Goal: Transaction & Acquisition: Subscribe to service/newsletter

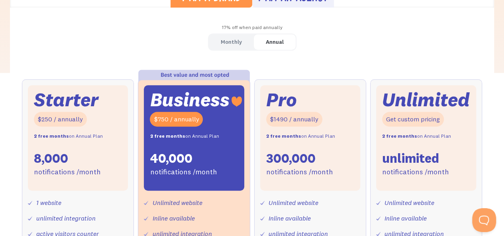
scroll to position [241, 0]
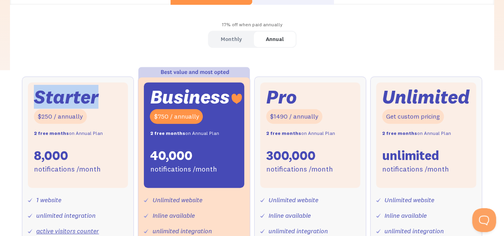
click at [28, 50] on div "Monthly Annual Starter $25 / month 8,000 notifications /month 1 website unlimit…" at bounding box center [251, 214] width 483 height 366
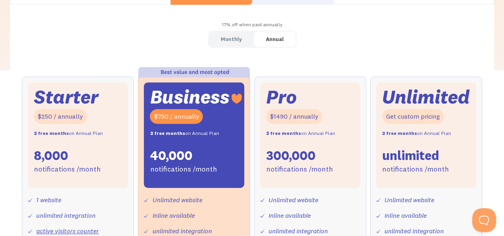
click at [37, 29] on div "17% off when paid annually" at bounding box center [251, 25] width 483 height 12
click at [37, 39] on div "Monthly Annual Starter $25 / month 8,000 notifications /month 1 website unlimit…" at bounding box center [251, 214] width 483 height 366
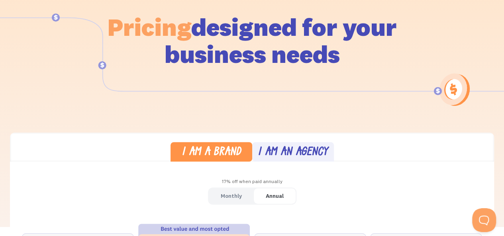
scroll to position [0, 0]
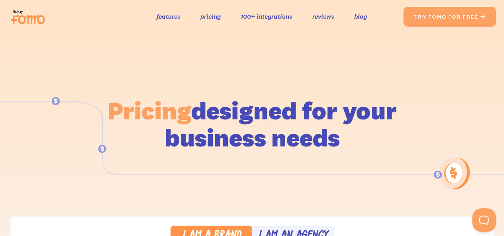
click at [27, 22] on img at bounding box center [30, 16] width 45 height 25
click at [30, 22] on img at bounding box center [30, 16] width 45 height 25
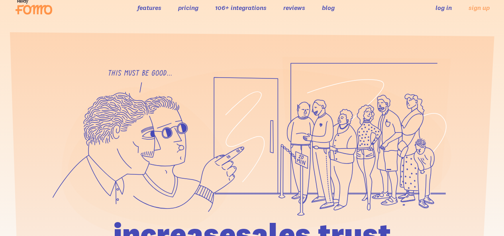
scroll to position [20, 0]
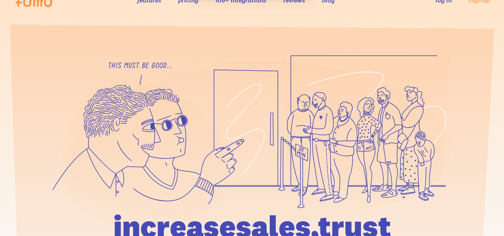
click at [39, 58] on div at bounding box center [252, 195] width 504 height 292
click at [40, 63] on div at bounding box center [252, 195] width 504 height 292
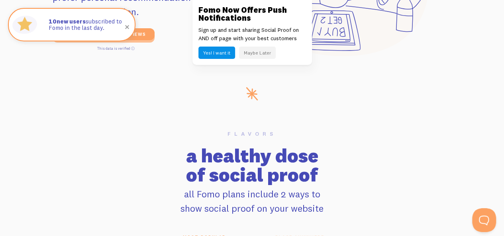
scroll to position [0, 0]
